Goal: Find specific page/section: Find specific page/section

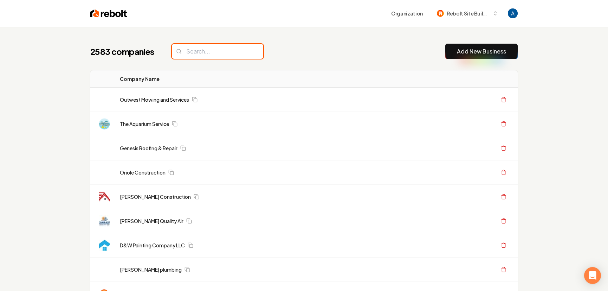
click at [214, 51] on input "search" at bounding box center [217, 51] width 91 height 15
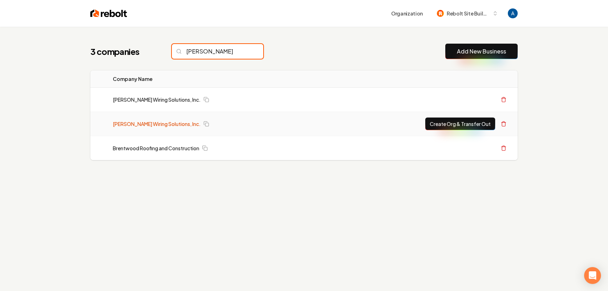
type input "[PERSON_NAME]"
click at [141, 121] on link "[PERSON_NAME] Wiring Solutions, Inc." at bounding box center [157, 123] width 88 height 7
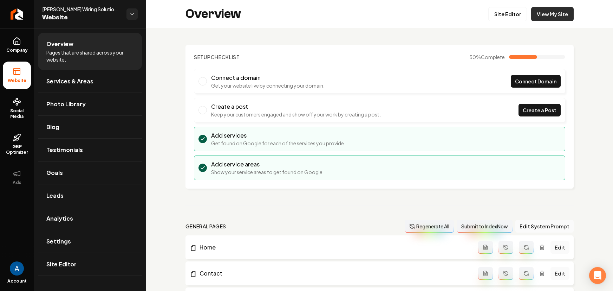
click at [556, 18] on link "View My Site" at bounding box center [552, 14] width 43 height 14
click at [538, 18] on link "View My Site" at bounding box center [552, 14] width 43 height 14
